Goal: Task Accomplishment & Management: Use online tool/utility

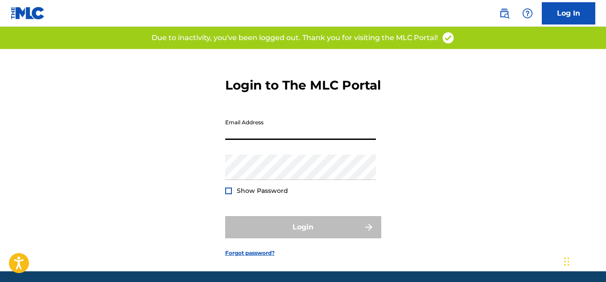
click at [260, 140] on input "Email Address" at bounding box center [300, 127] width 151 height 25
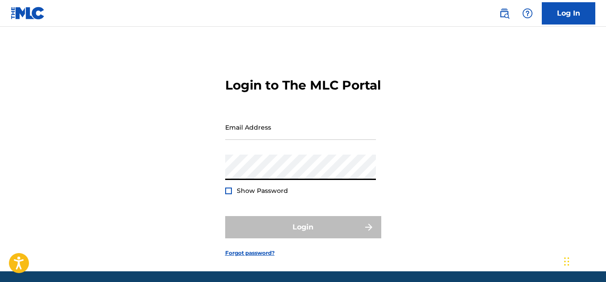
type input "[EMAIL_ADDRESS][DOMAIN_NAME]"
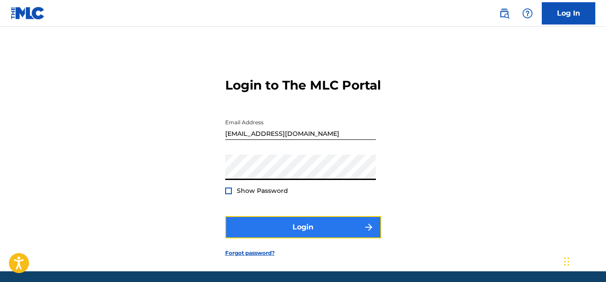
click at [287, 239] on button "Login" at bounding box center [303, 227] width 156 height 22
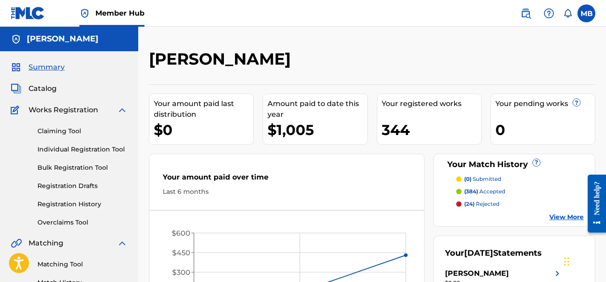
click at [42, 95] on div "Summary Catalog Works Registration Claiming Tool Individual Registration Tool B…" at bounding box center [69, 280] width 138 height 459
click at [45, 87] on span "Catalog" at bounding box center [43, 88] width 28 height 11
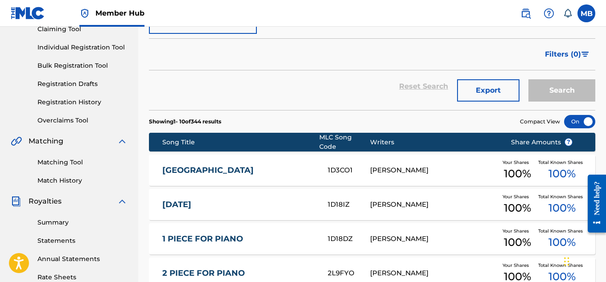
scroll to position [149, 0]
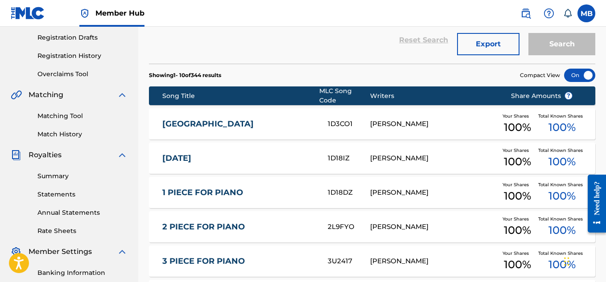
click at [56, 172] on link "Summary" at bounding box center [82, 176] width 90 height 9
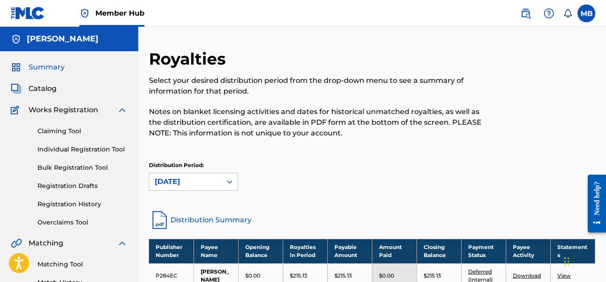
click at [56, 67] on span "Summary" at bounding box center [47, 67] width 36 height 11
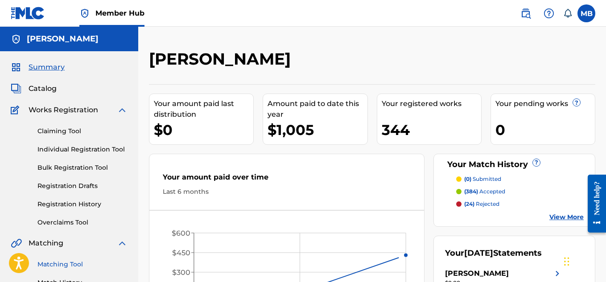
click at [66, 264] on link "Matching Tool" at bounding box center [82, 264] width 90 height 9
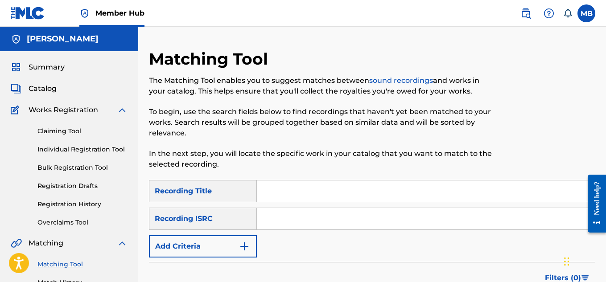
click at [289, 218] on input "Search Form" at bounding box center [426, 218] width 338 height 21
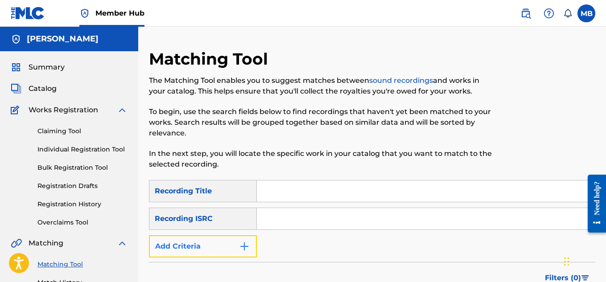
click at [247, 240] on button "Add Criteria" at bounding box center [203, 246] width 108 height 22
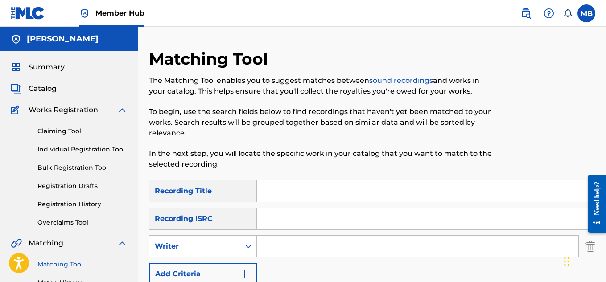
click at [276, 244] on input "Search Form" at bounding box center [418, 246] width 322 height 21
click at [245, 269] on img "Search Form" at bounding box center [244, 274] width 11 height 11
click at [252, 244] on icon "Search Form" at bounding box center [248, 246] width 9 height 9
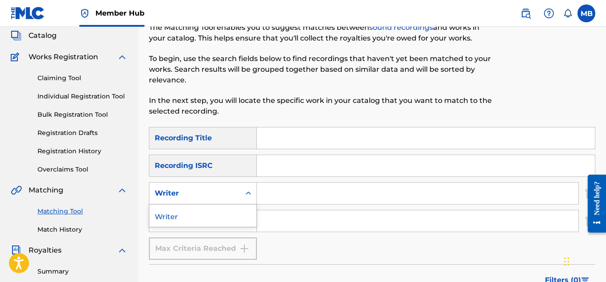
scroll to position [74, 0]
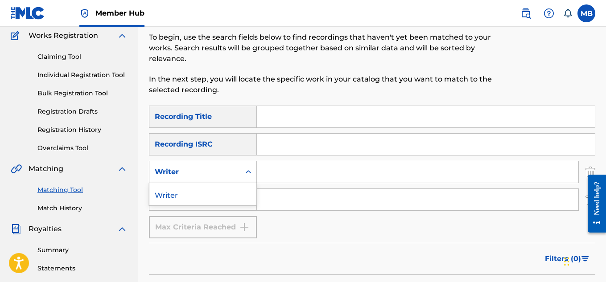
click at [265, 174] on input "Search Form" at bounding box center [418, 171] width 322 height 21
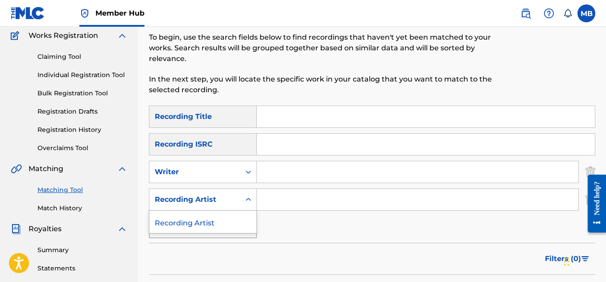
click at [246, 196] on icon "Search Form" at bounding box center [248, 199] width 9 height 9
click at [282, 197] on input "Search Form" at bounding box center [418, 199] width 322 height 21
type input "jazz"
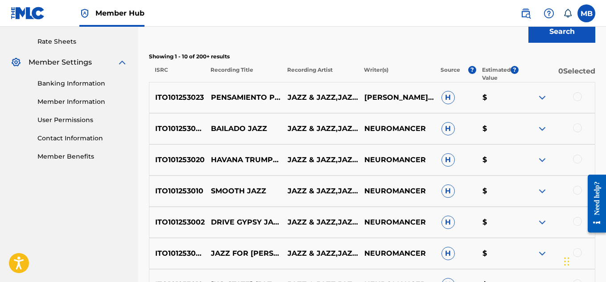
scroll to position [297, 0]
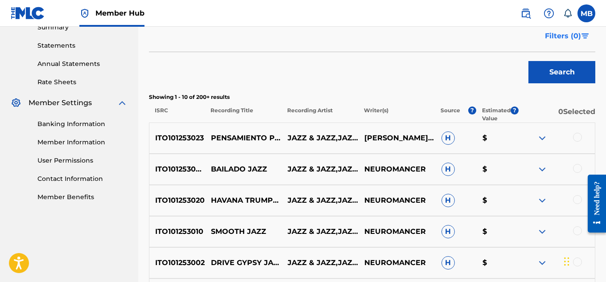
click at [561, 37] on span "Filters ( 0 )" at bounding box center [563, 36] width 36 height 11
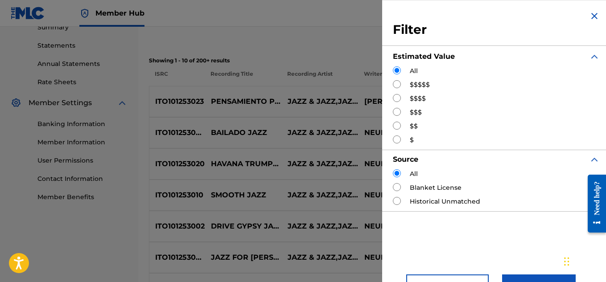
click at [396, 87] on input "Search Form" at bounding box center [397, 84] width 8 height 8
radio input "true"
click at [401, 103] on div "All $$$$$ $$$$ $$$ $$ $" at bounding box center [496, 105] width 207 height 78
click at [396, 99] on input "Search Form" at bounding box center [397, 98] width 8 height 8
radio input "true"
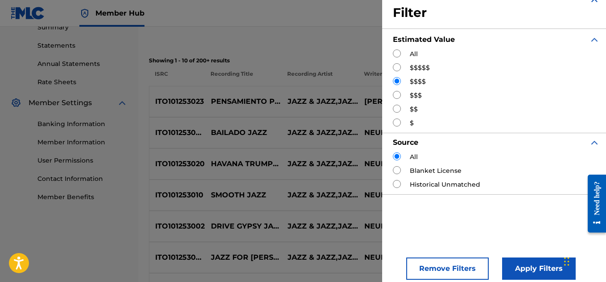
scroll to position [25, 0]
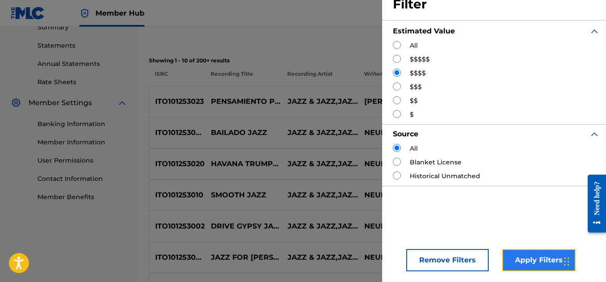
click at [526, 262] on button "Apply Filters" at bounding box center [539, 260] width 74 height 22
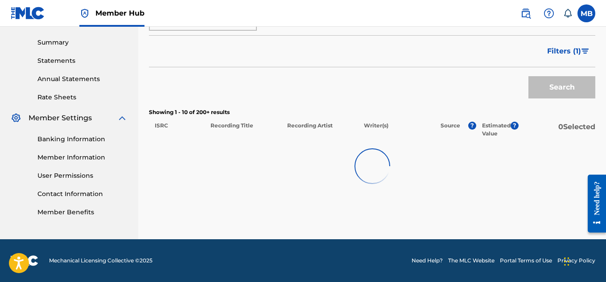
scroll to position [282, 0]
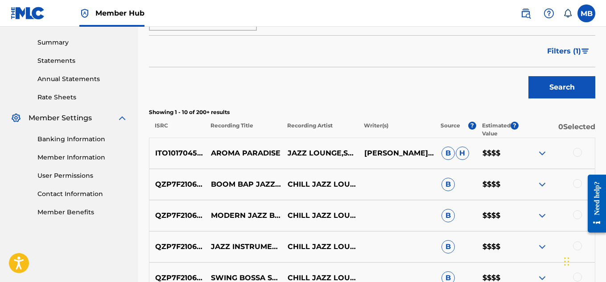
click at [544, 183] on img at bounding box center [542, 184] width 11 height 11
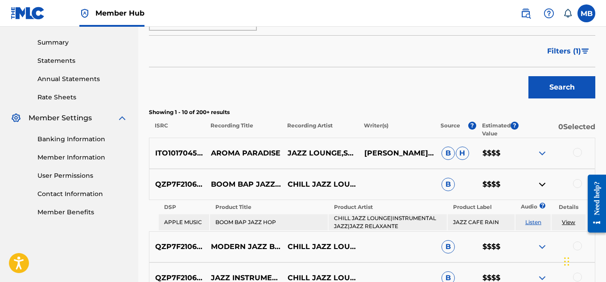
click at [574, 223] on link "View" at bounding box center [568, 222] width 13 height 7
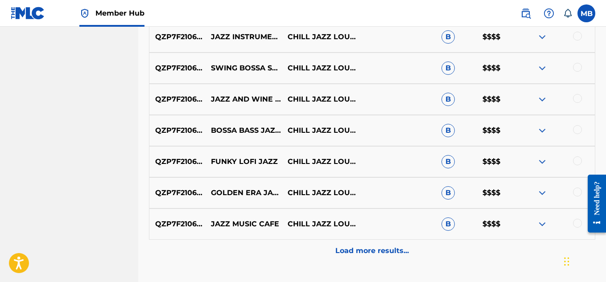
scroll to position [579, 0]
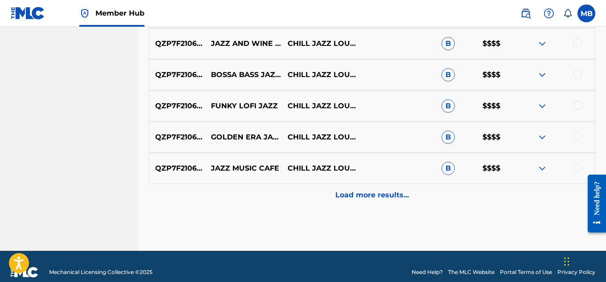
click at [545, 137] on img at bounding box center [542, 137] width 11 height 11
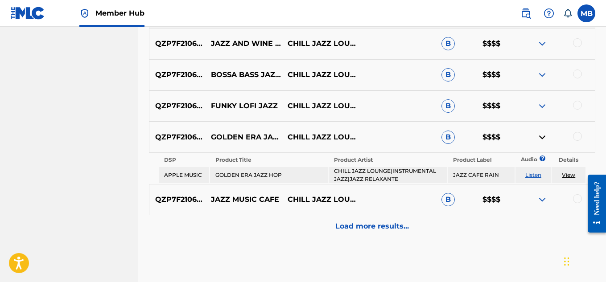
click at [538, 174] on link "Listen" at bounding box center [533, 175] width 16 height 7
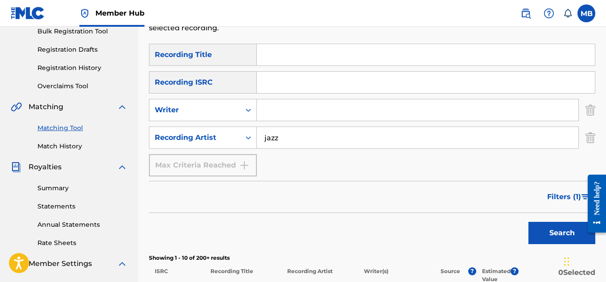
scroll to position [149, 0]
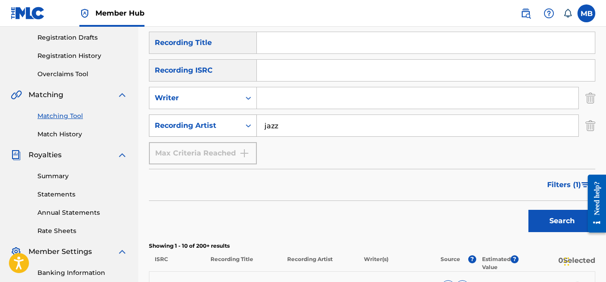
drag, startPoint x: 289, startPoint y: 125, endPoint x: 249, endPoint y: 123, distance: 40.2
click at [249, 123] on div "SearchWithCriteriae07eb201-732f-49dc-8270-3249956d3938 Recording Artist jazz" at bounding box center [372, 126] width 446 height 22
paste input "Smooth Jazz Music Academy"
type input "S"
click at [277, 123] on input "Search Form" at bounding box center [418, 125] width 322 height 21
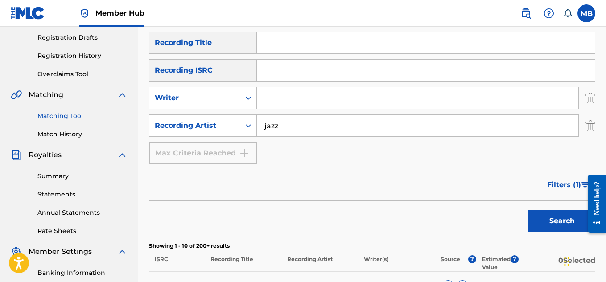
type input "jazz"
click at [529, 210] on button "Search" at bounding box center [562, 221] width 67 height 22
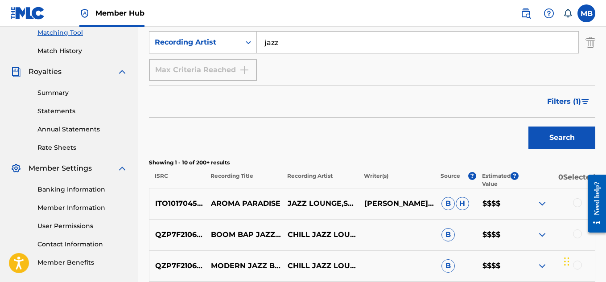
scroll to position [223, 0]
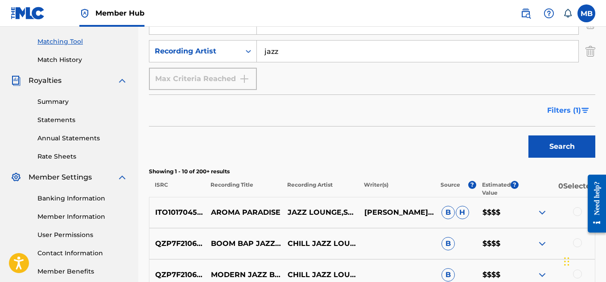
click at [554, 108] on span "Filters ( 1 )" at bounding box center [564, 110] width 34 height 11
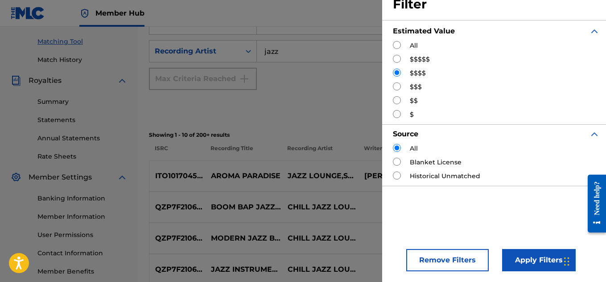
click at [398, 60] on input "Search Form" at bounding box center [397, 59] width 8 height 8
radio input "true"
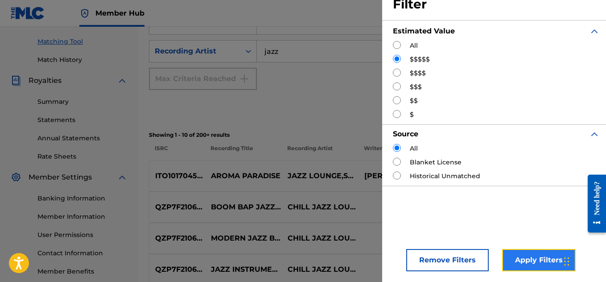
click at [533, 260] on button "Apply Filters" at bounding box center [539, 260] width 74 height 22
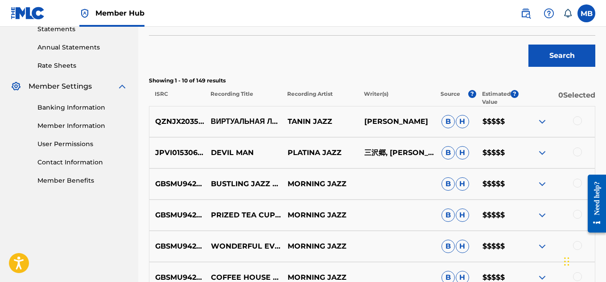
scroll to position [383, 0]
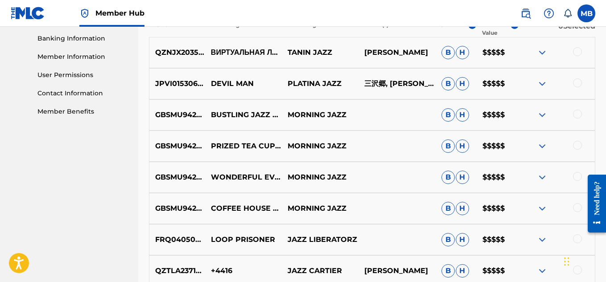
click at [541, 114] on img at bounding box center [542, 115] width 11 height 11
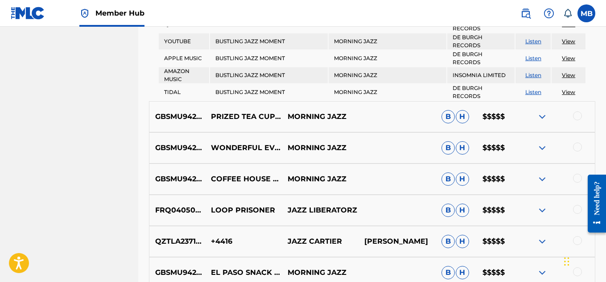
scroll to position [407, 0]
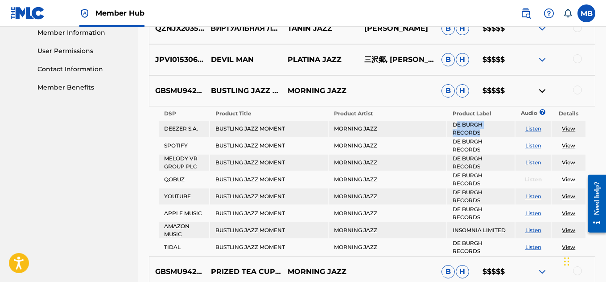
drag, startPoint x: 479, startPoint y: 131, endPoint x: 458, endPoint y: 124, distance: 22.9
click at [456, 124] on td "DE BURGH RECORDS" at bounding box center [480, 129] width 67 height 16
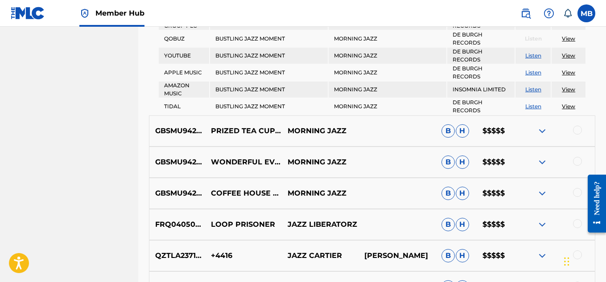
scroll to position [550, 0]
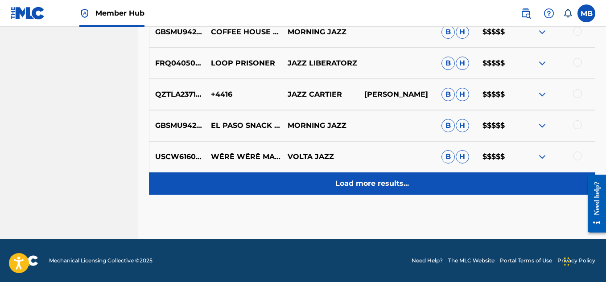
click at [363, 180] on p "Load more results..." at bounding box center [372, 183] width 74 height 11
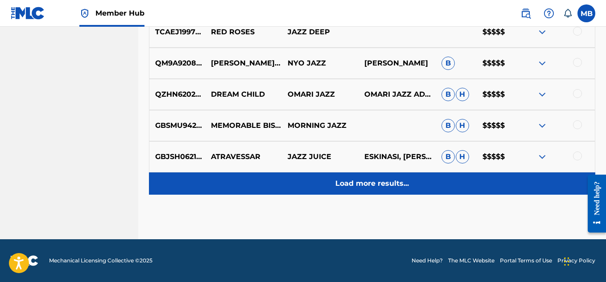
click at [343, 184] on p "Load more results..." at bounding box center [372, 183] width 74 height 11
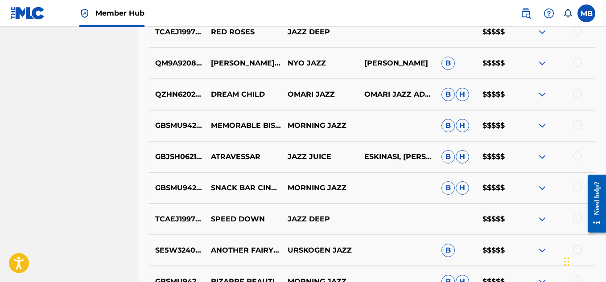
scroll to position [1020, 0]
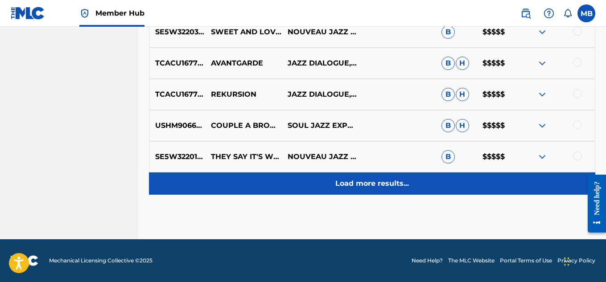
click at [341, 177] on div "Load more results..." at bounding box center [372, 184] width 446 height 22
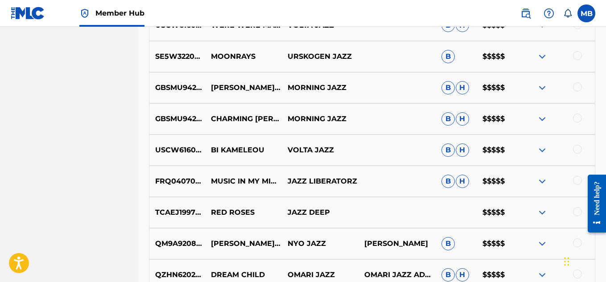
scroll to position [679, 0]
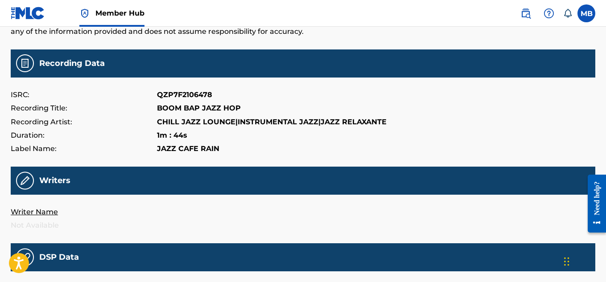
scroll to position [297, 0]
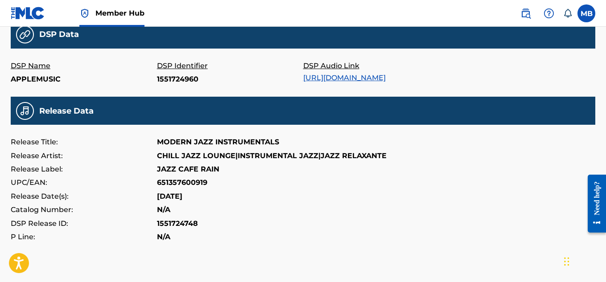
click at [375, 77] on link "[URL][DOMAIN_NAME]" at bounding box center [344, 78] width 83 height 8
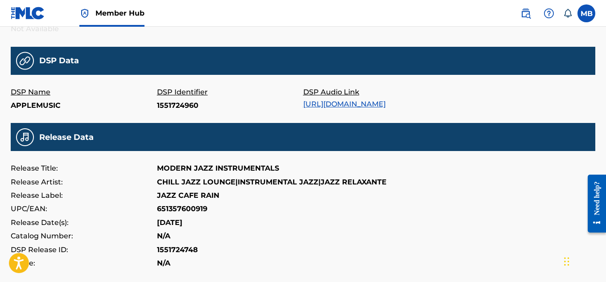
scroll to position [355, 0]
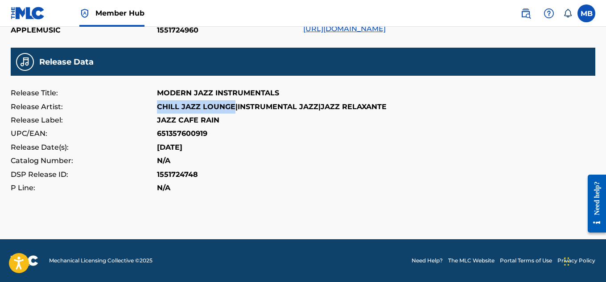
drag, startPoint x: 156, startPoint y: 107, endPoint x: 234, endPoint y: 109, distance: 77.6
click at [234, 109] on div "Release Artist: CHILL JAZZ LOUNGE|INSTRUMENTAL JAZZ|JAZZ RELAXANTE" at bounding box center [303, 106] width 585 height 13
copy div "CHILL JAZZ LOUNGE"
